Goal: Information Seeking & Learning: Learn about a topic

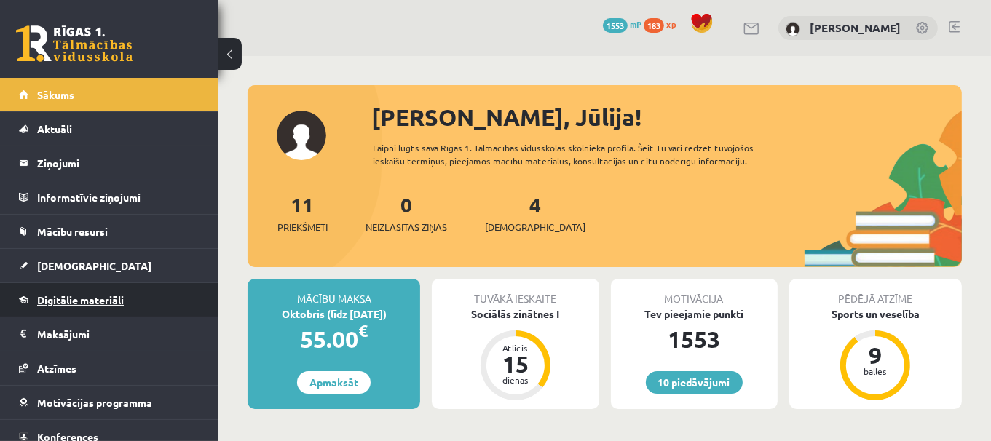
click at [147, 290] on link "Digitālie materiāli" at bounding box center [109, 299] width 181 height 33
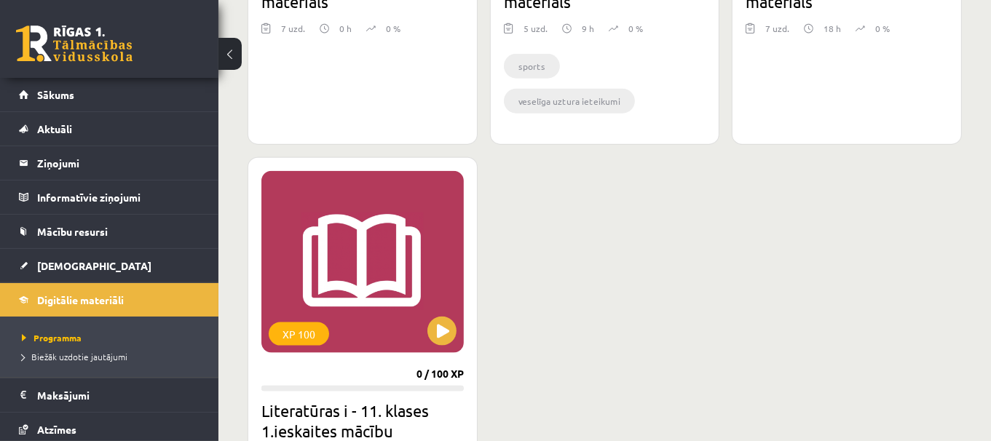
scroll to position [1634, 0]
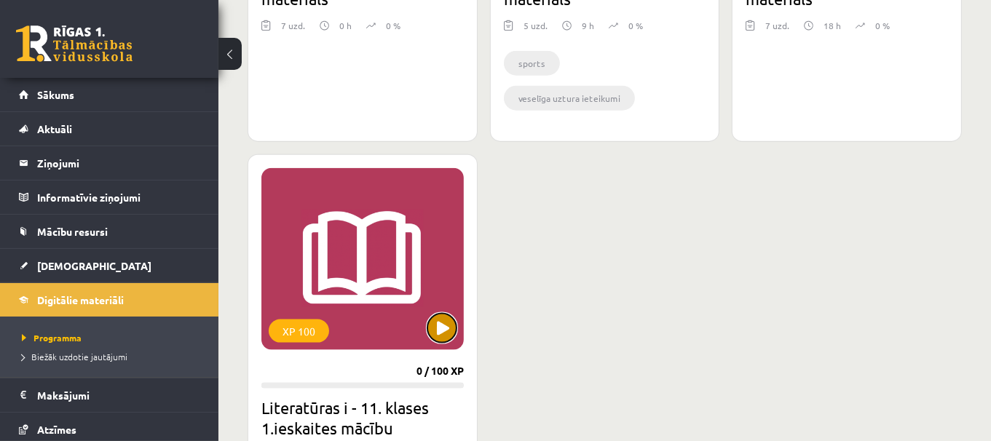
click at [439, 314] on button at bounding box center [441, 328] width 29 height 29
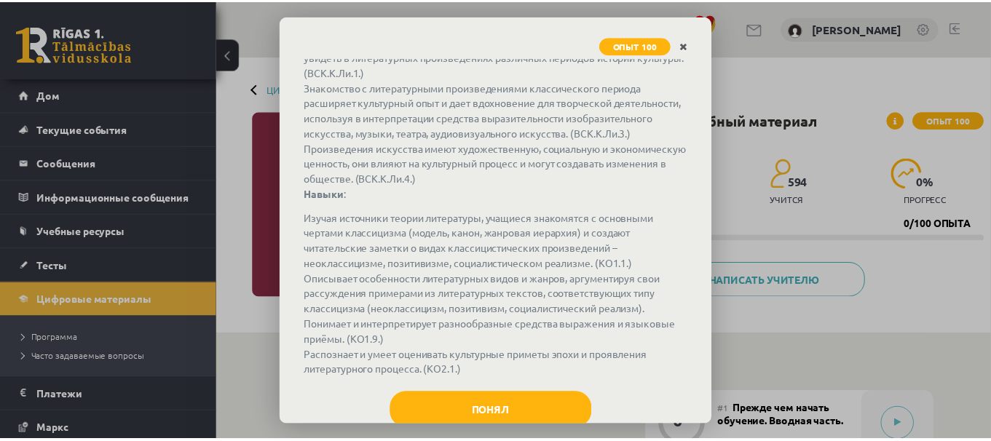
scroll to position [181, 0]
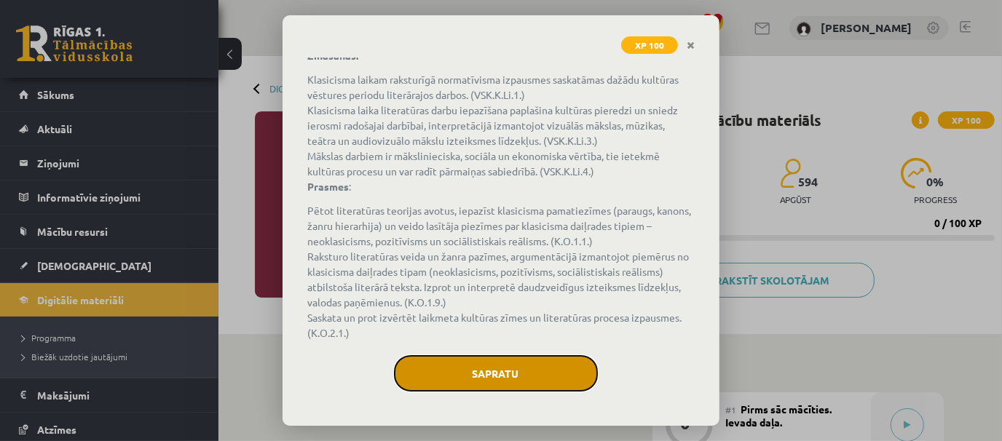
click at [488, 378] on button "Sapratu" at bounding box center [496, 373] width 204 height 36
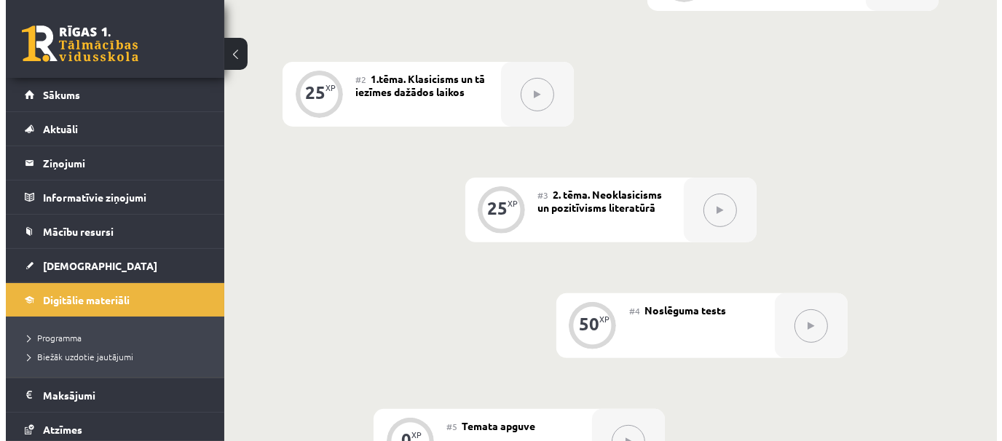
scroll to position [357, 0]
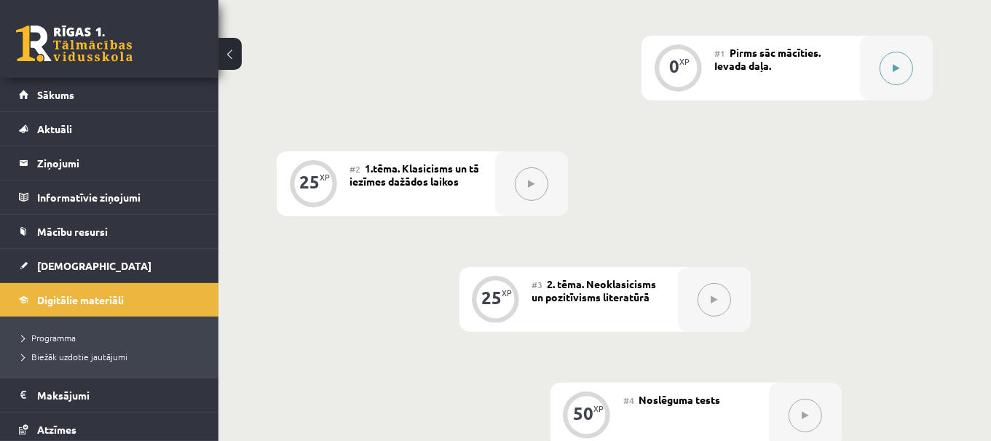
click at [912, 83] on div at bounding box center [896, 68] width 73 height 65
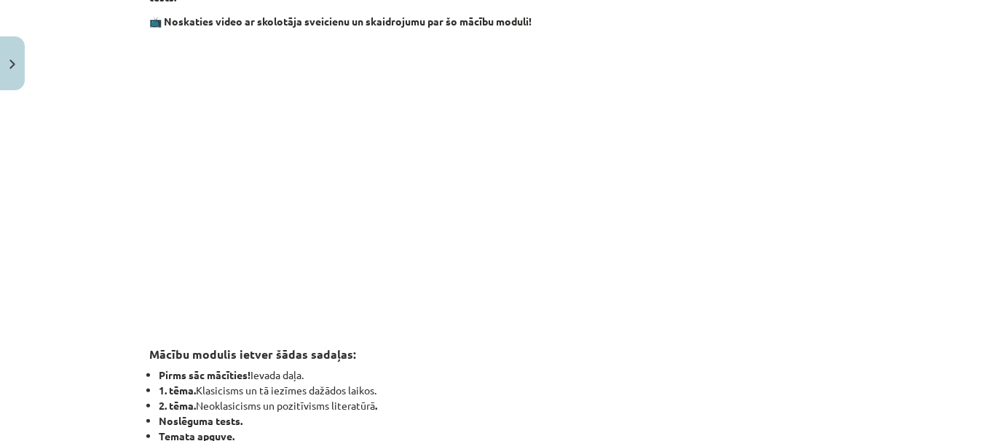
scroll to position [0, 0]
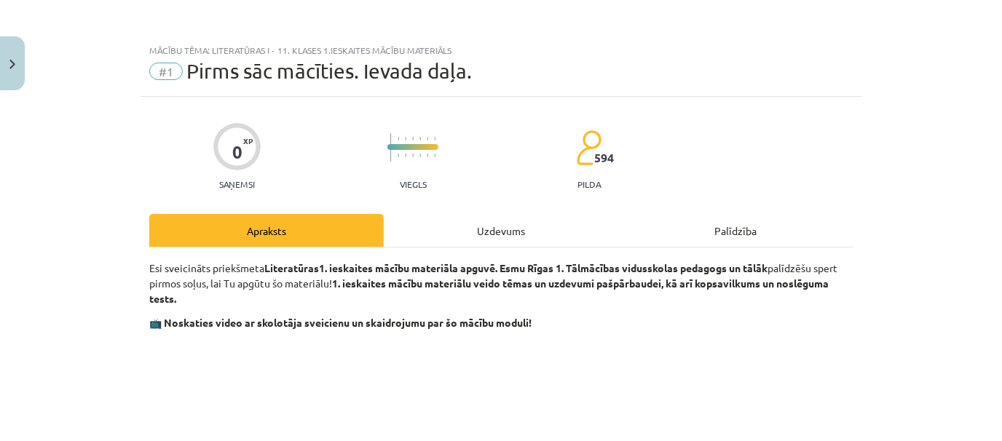
click at [522, 228] on div "Uzdevums" at bounding box center [501, 230] width 234 height 33
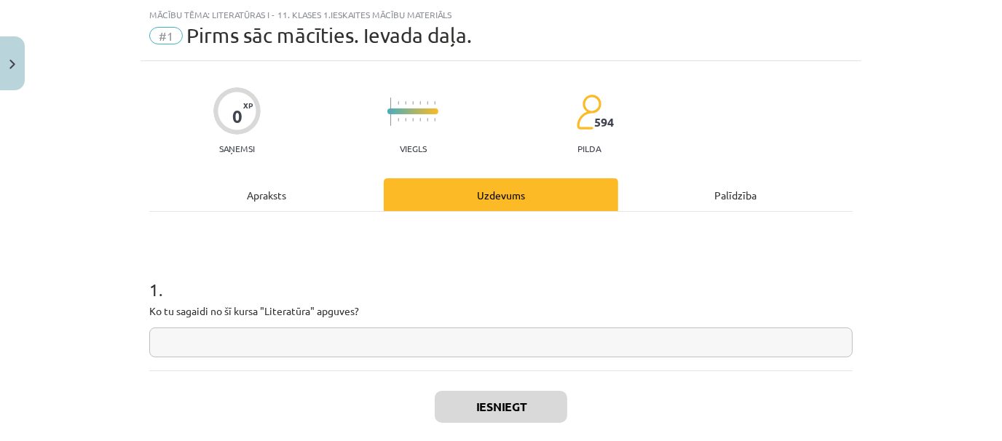
scroll to position [36, 0]
click at [479, 344] on input "text" at bounding box center [500, 342] width 703 height 30
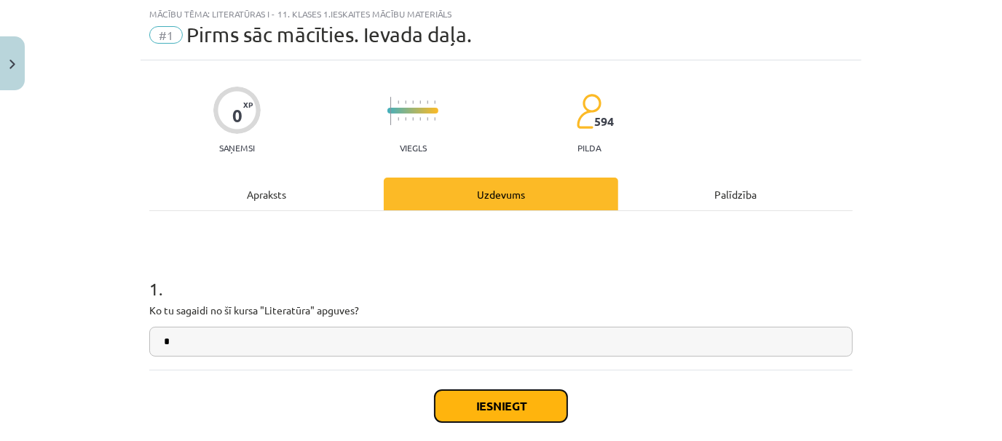
click at [493, 398] on button "Iesniegt" at bounding box center [501, 406] width 133 height 32
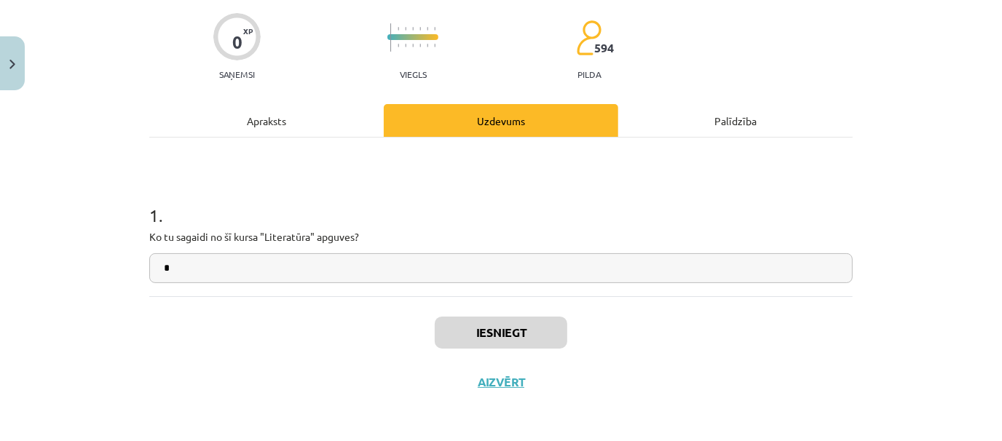
scroll to position [111, 0]
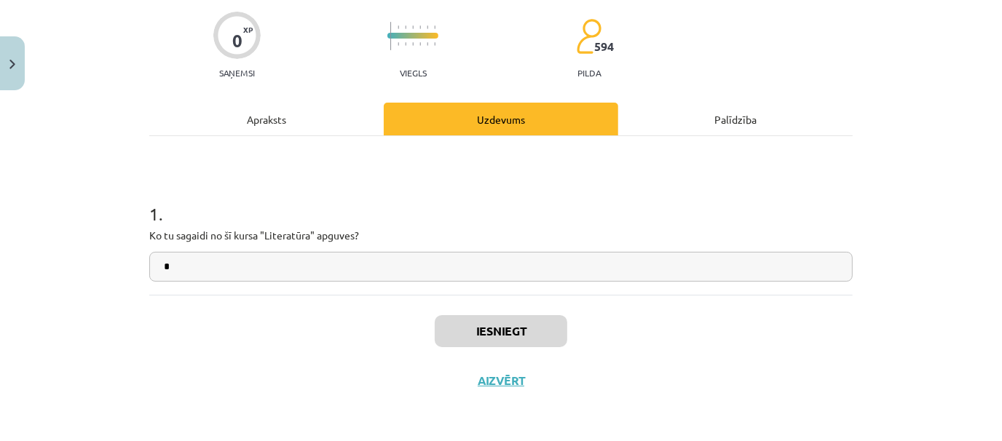
click at [756, 183] on h1 "1 ." at bounding box center [500, 200] width 703 height 45
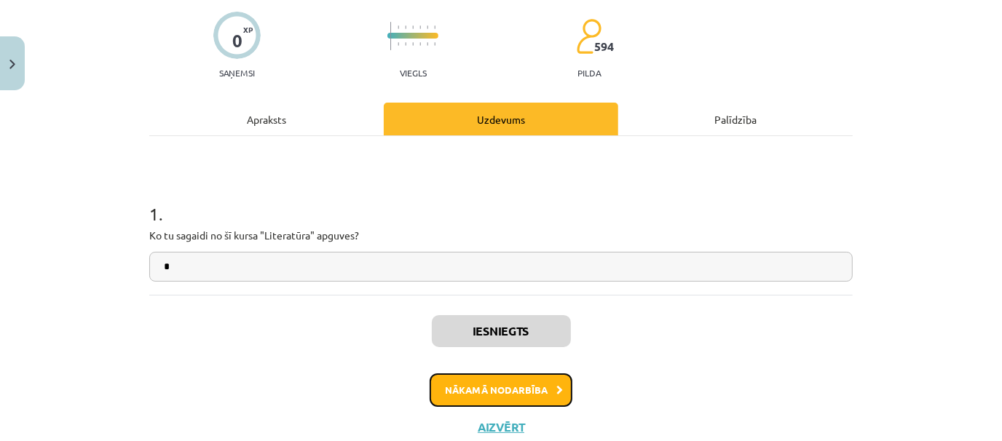
click at [478, 395] on button "Nākamā nodarbība" at bounding box center [501, 390] width 143 height 33
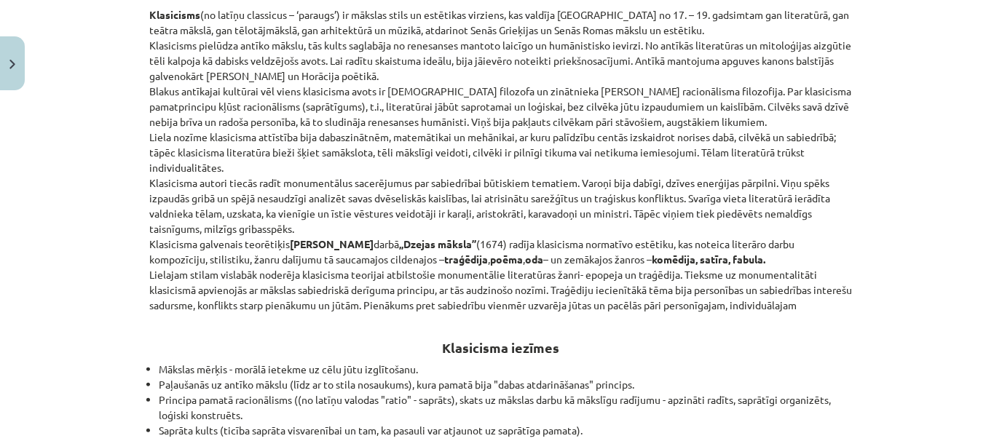
scroll to position [0, 0]
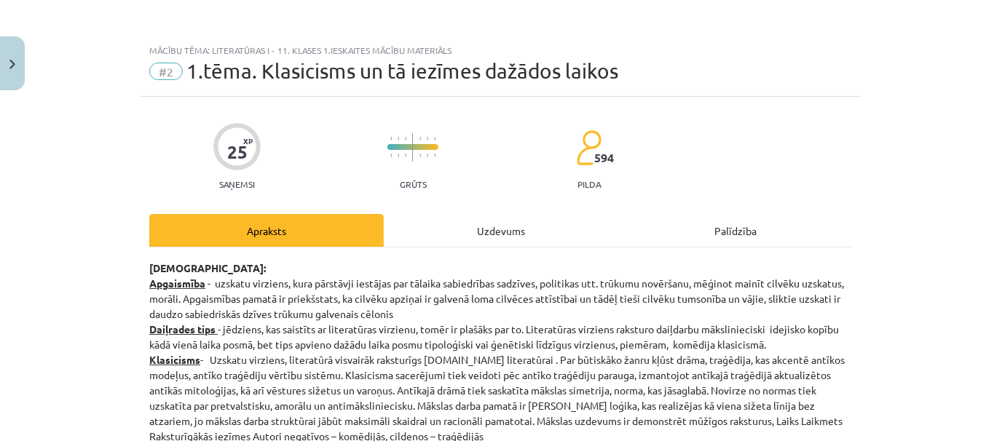
click at [537, 225] on div "Uzdevums" at bounding box center [501, 230] width 234 height 33
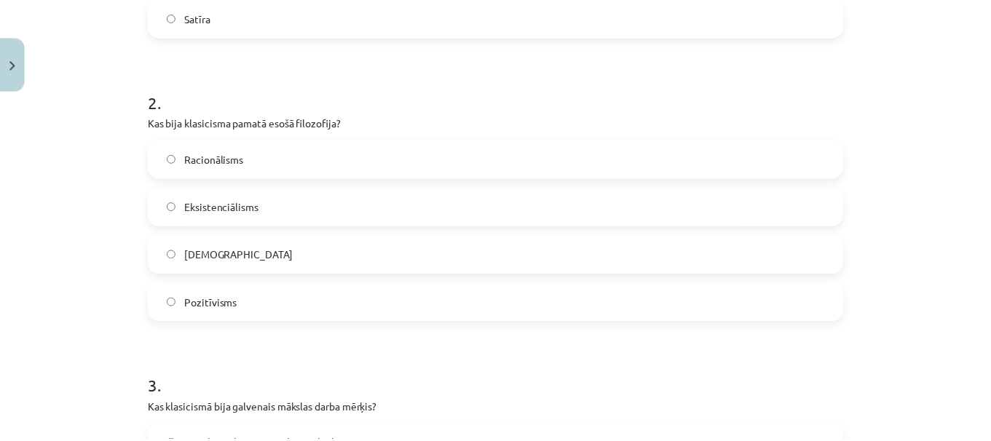
scroll to position [515, 0]
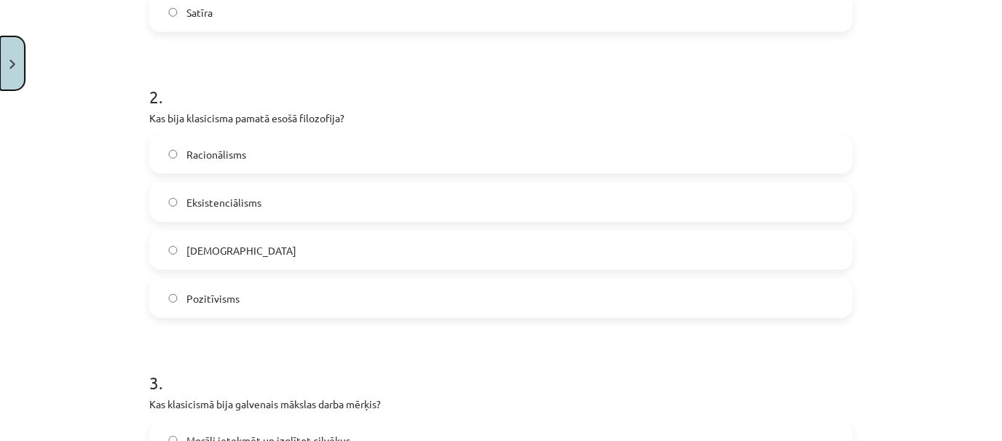
click at [12, 58] on button "Close" at bounding box center [12, 63] width 25 height 54
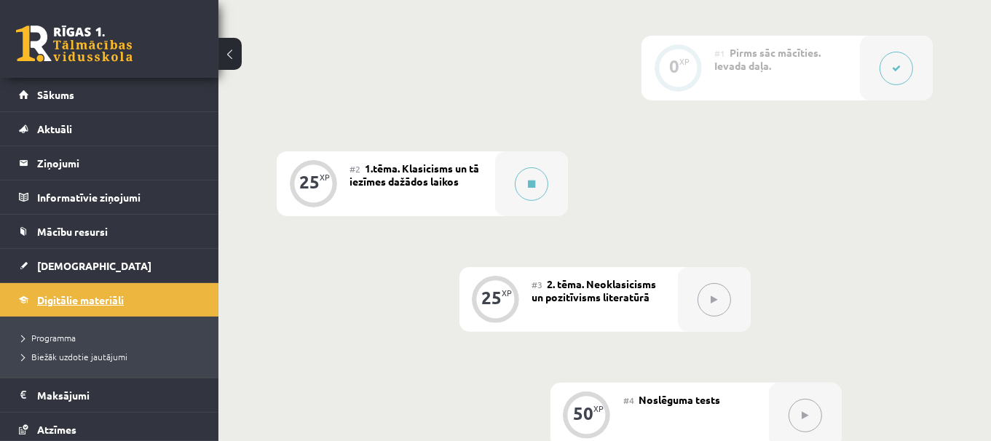
click at [143, 301] on link "Digitālie materiāli" at bounding box center [109, 299] width 181 height 33
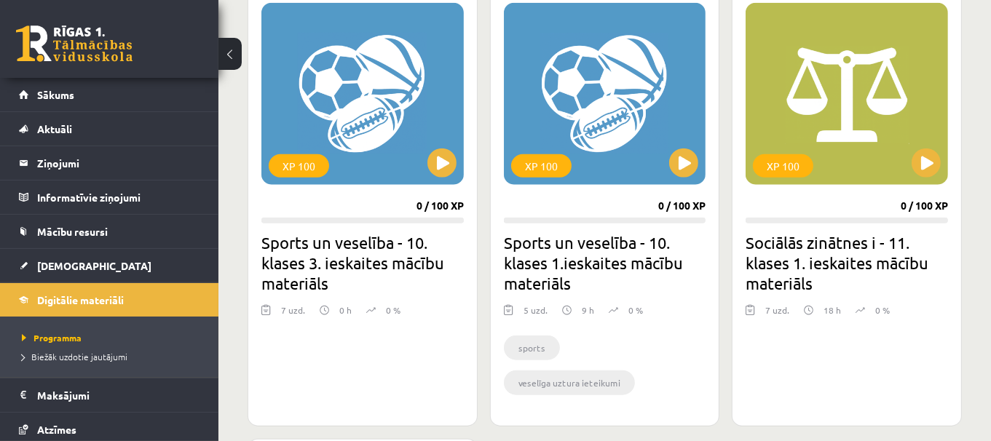
scroll to position [1363, 0]
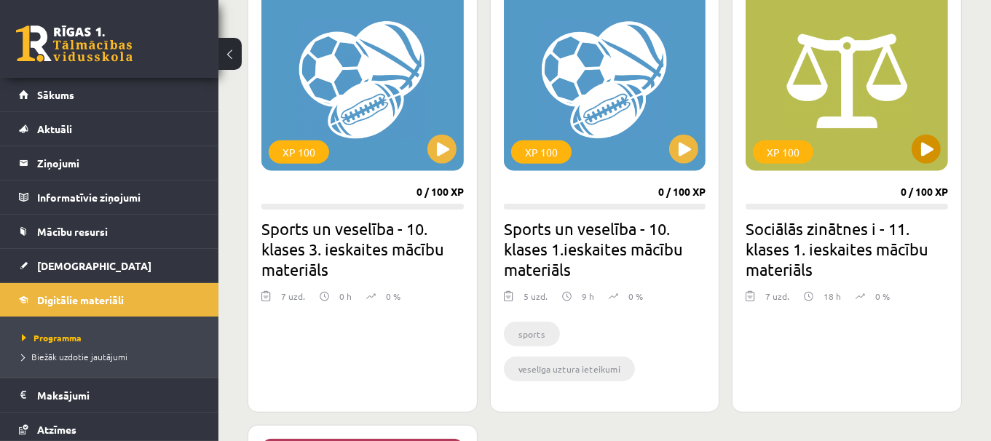
click at [914, 157] on div "XP 100" at bounding box center [847, 80] width 202 height 182
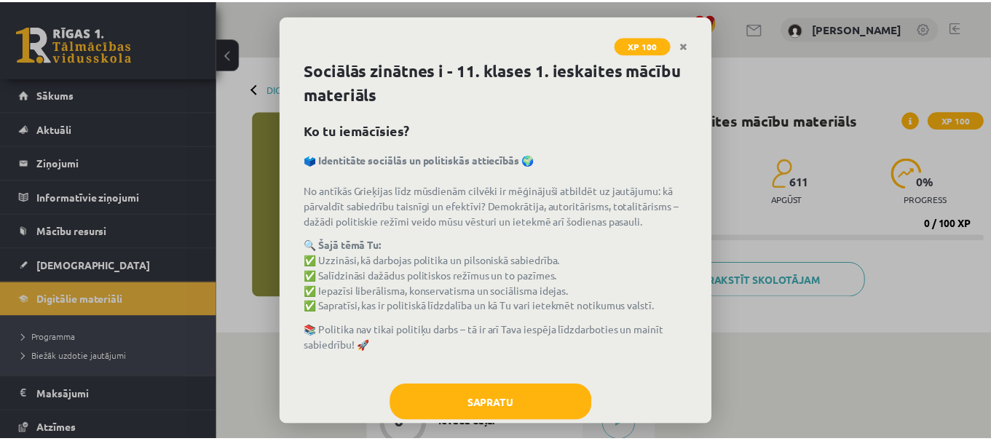
scroll to position [31, 0]
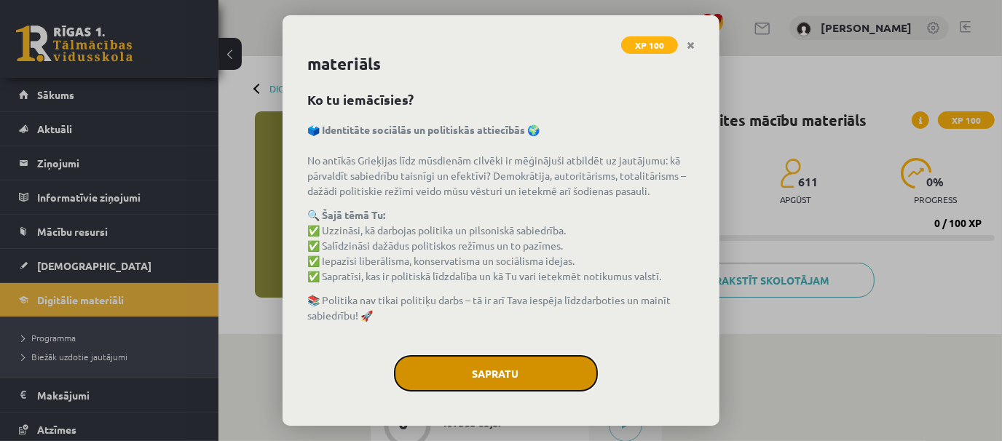
click at [482, 382] on button "Sapratu" at bounding box center [496, 373] width 204 height 36
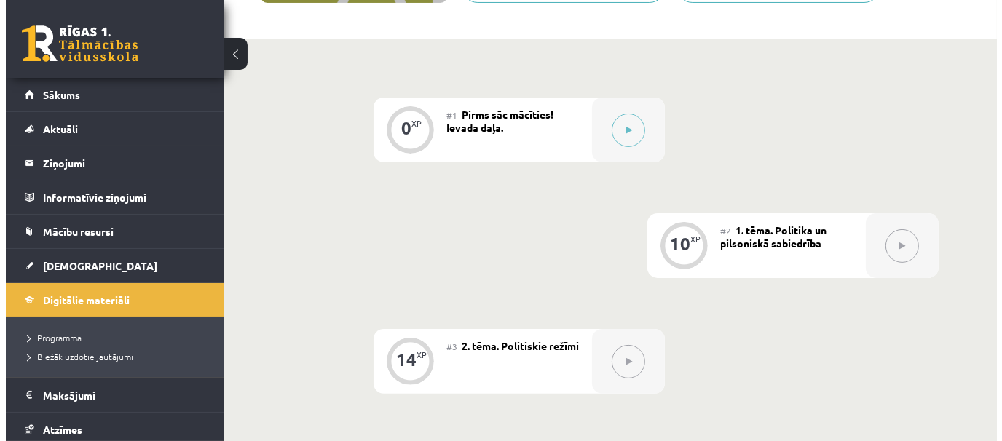
scroll to position [299, 0]
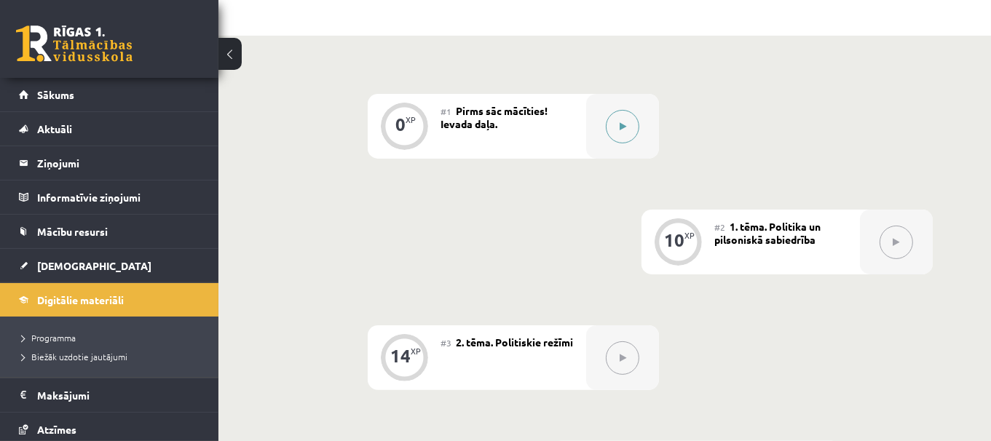
click at [616, 119] on button at bounding box center [622, 126] width 33 height 33
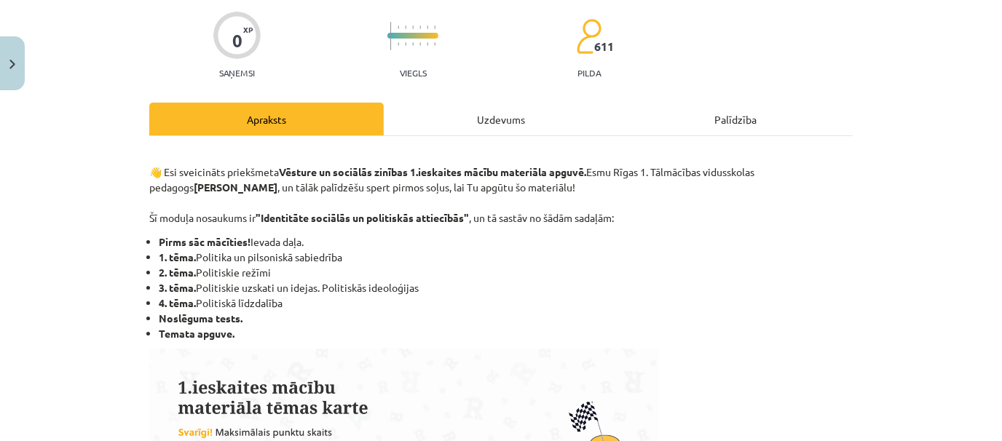
scroll to position [108, 0]
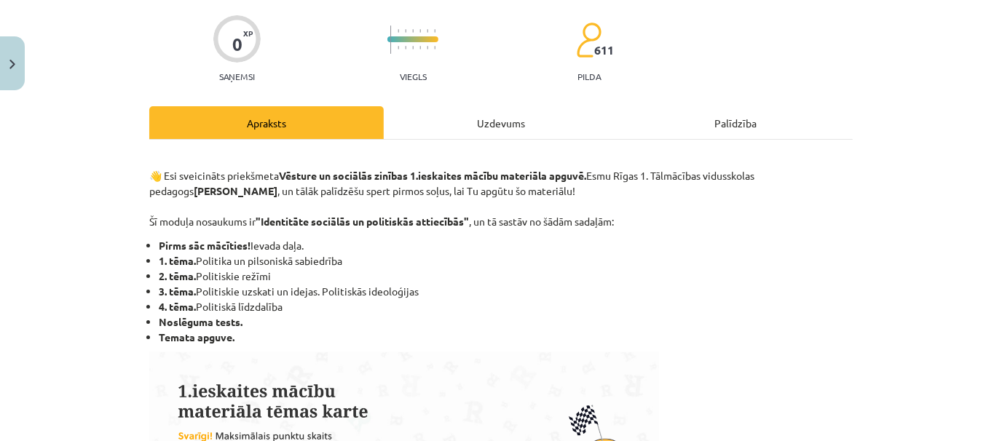
click at [505, 112] on div "Uzdevums" at bounding box center [501, 122] width 234 height 33
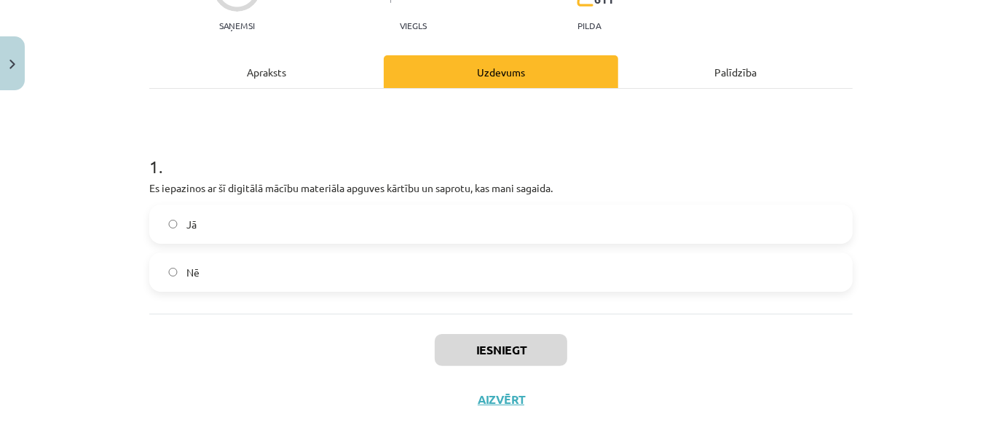
scroll to position [167, 0]
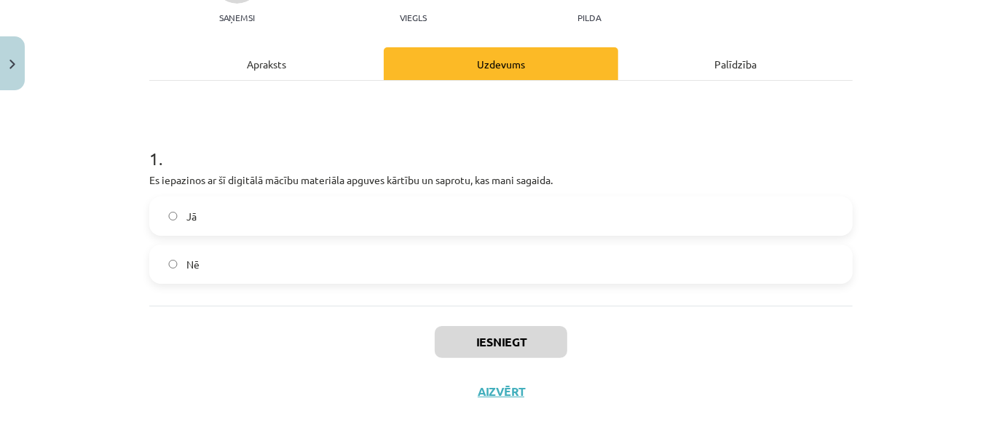
click at [298, 78] on div "Apraksts" at bounding box center [266, 63] width 234 height 33
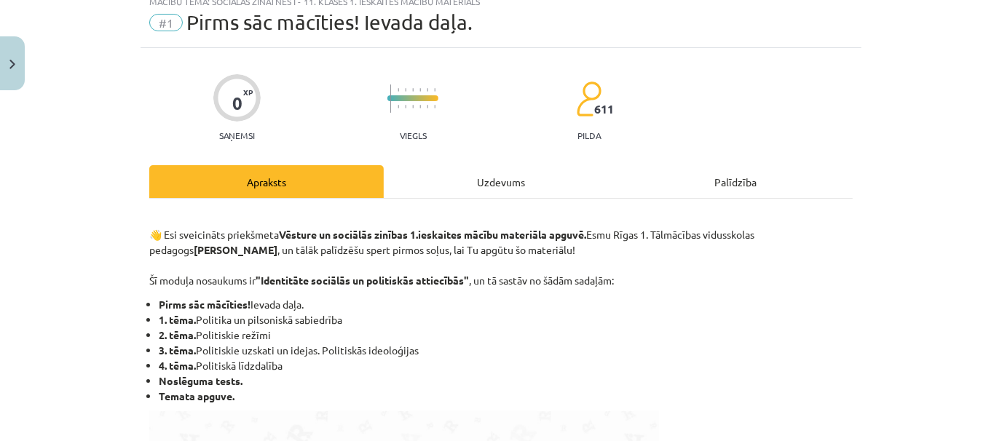
scroll to position [0, 0]
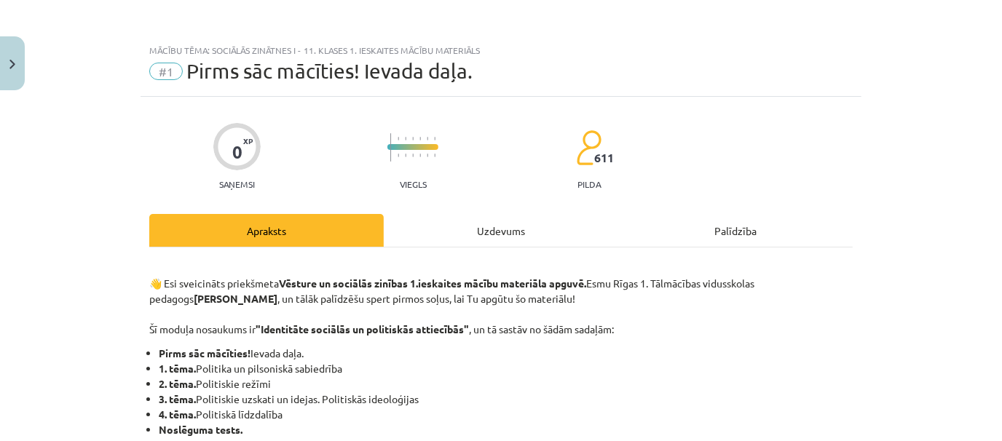
click at [484, 214] on div "Uzdevums" at bounding box center [501, 230] width 234 height 33
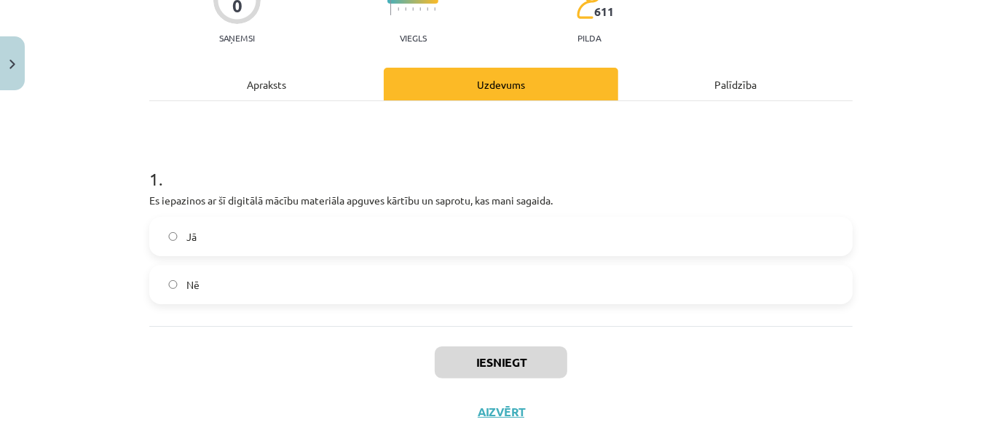
scroll to position [147, 0]
click at [586, 229] on label "Jā" at bounding box center [501, 236] width 700 height 36
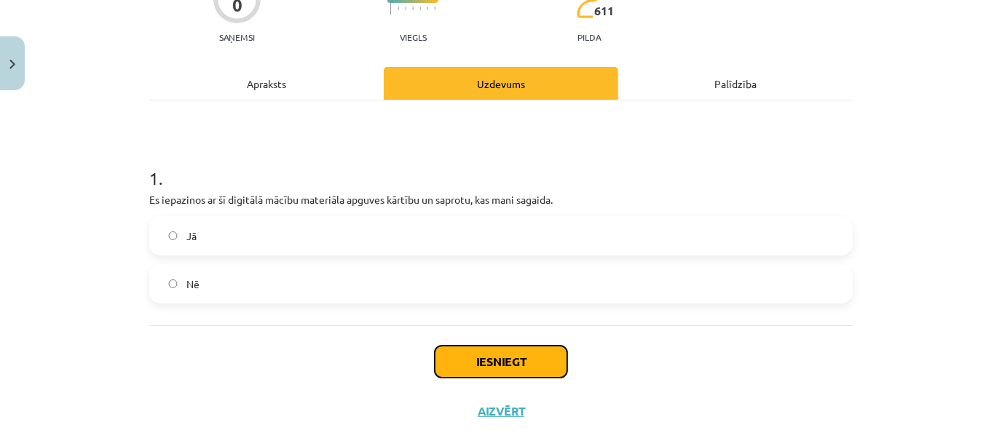
click at [491, 353] on button "Iesniegt" at bounding box center [501, 362] width 133 height 32
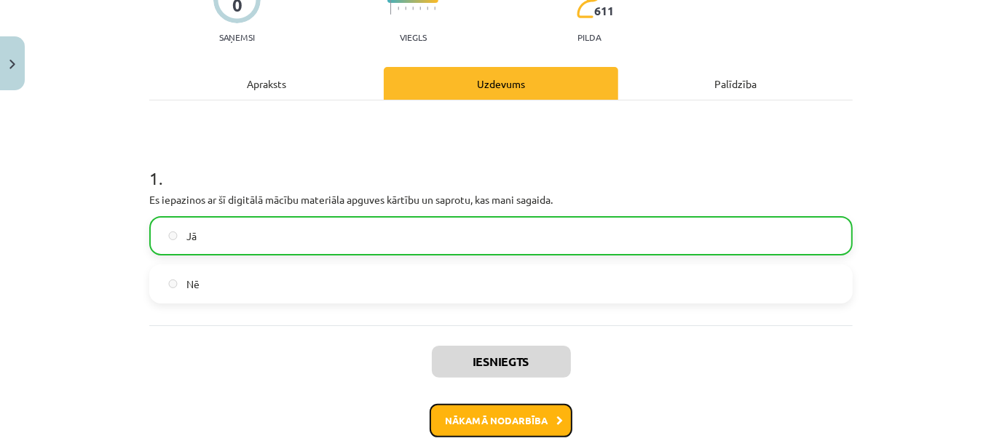
click at [534, 408] on button "Nākamā nodarbība" at bounding box center [501, 420] width 143 height 33
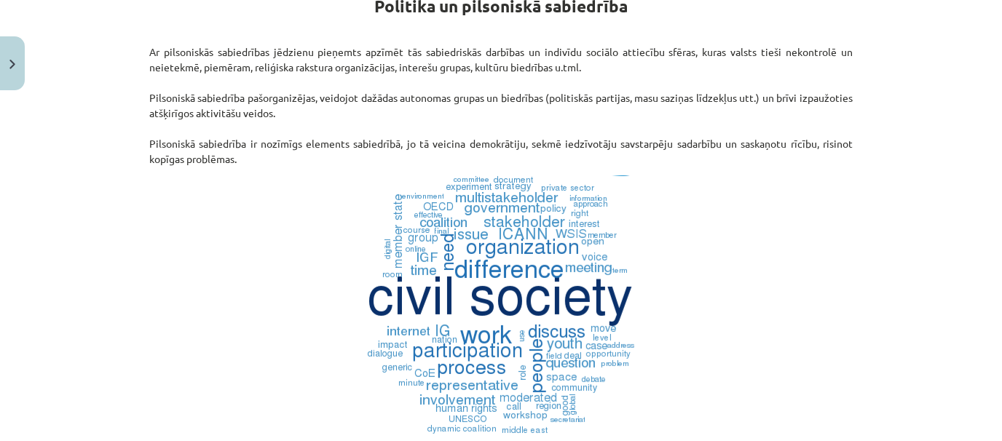
scroll to position [181, 0]
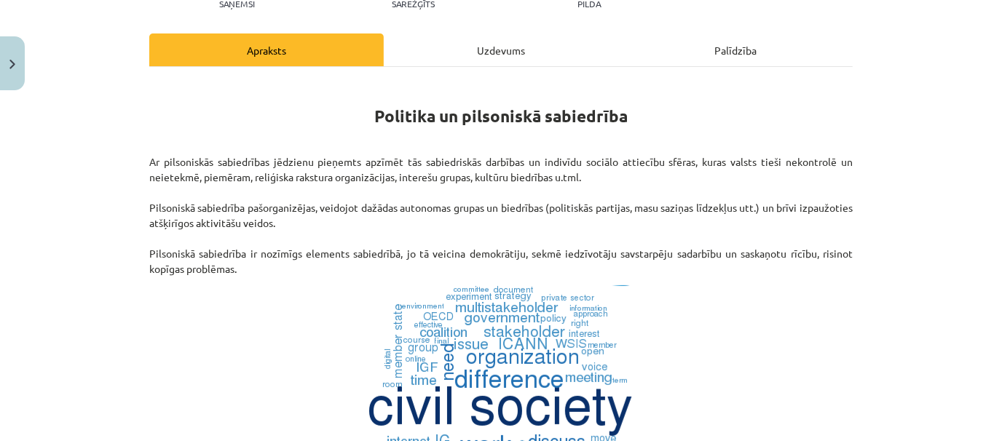
click at [499, 50] on div "Uzdevums" at bounding box center [501, 49] width 234 height 33
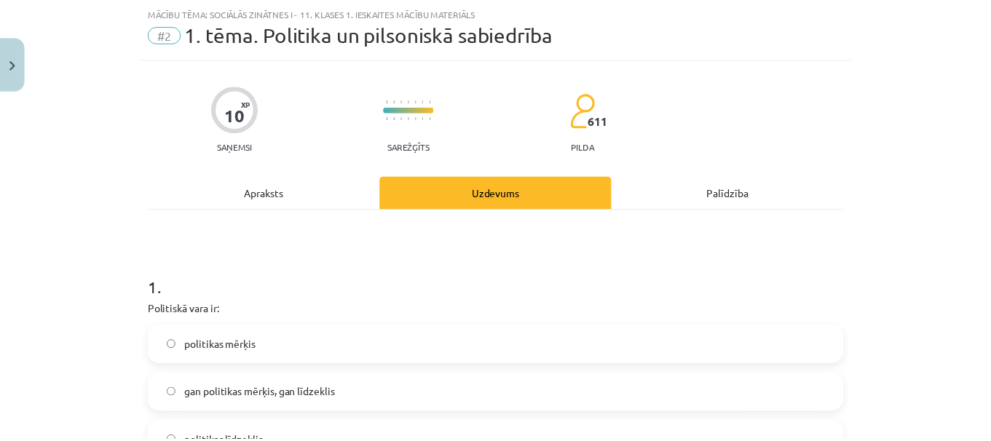
scroll to position [36, 0]
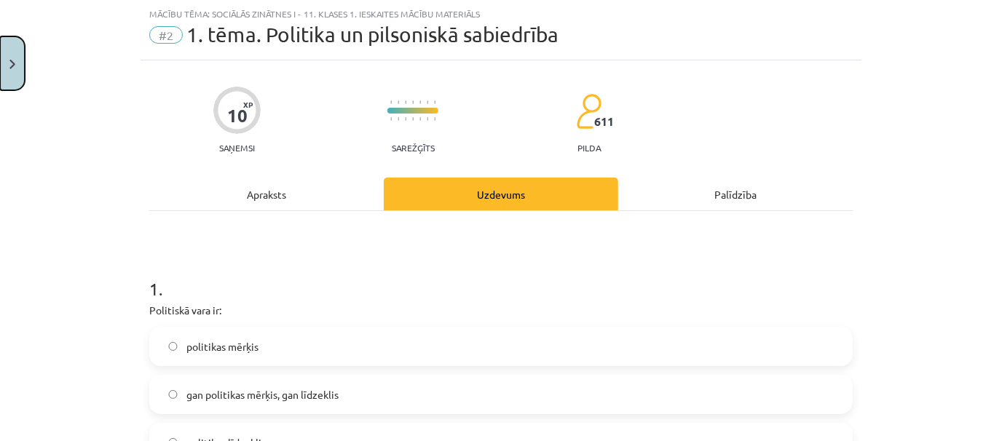
click at [20, 75] on button "Close" at bounding box center [12, 63] width 25 height 54
